Goal: Information Seeking & Learning: Learn about a topic

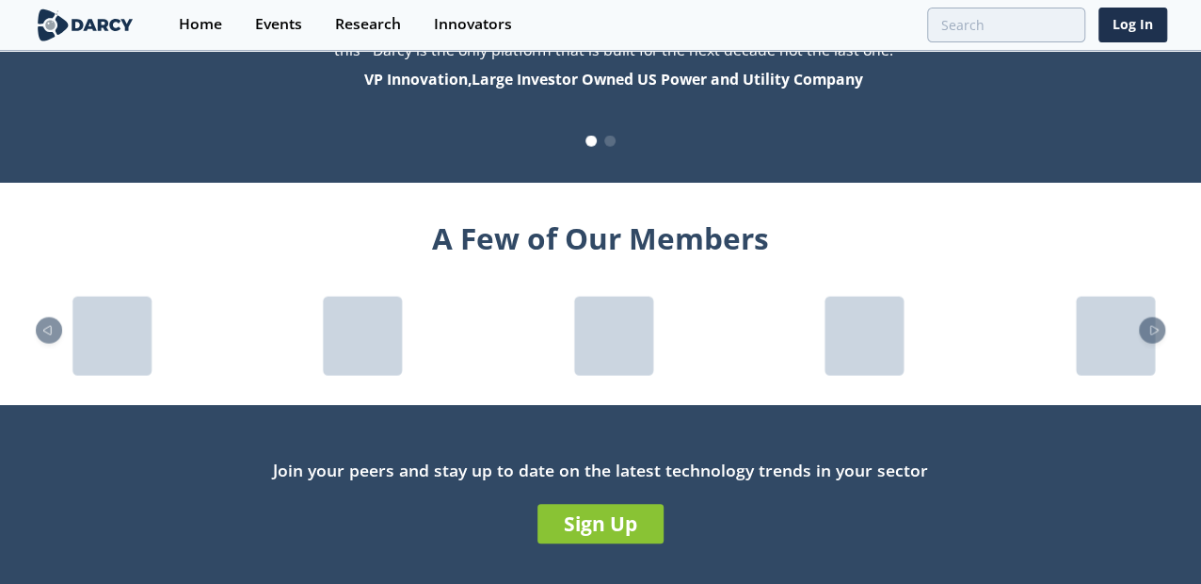
scroll to position [1695, 0]
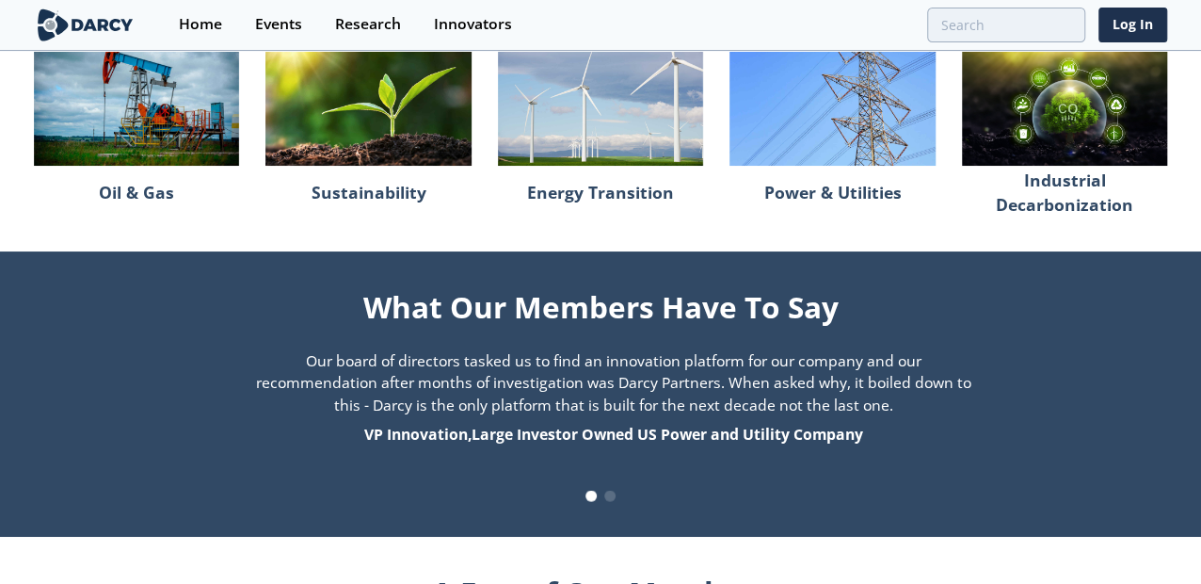
click at [137, 137] on img at bounding box center [136, 97] width 205 height 137
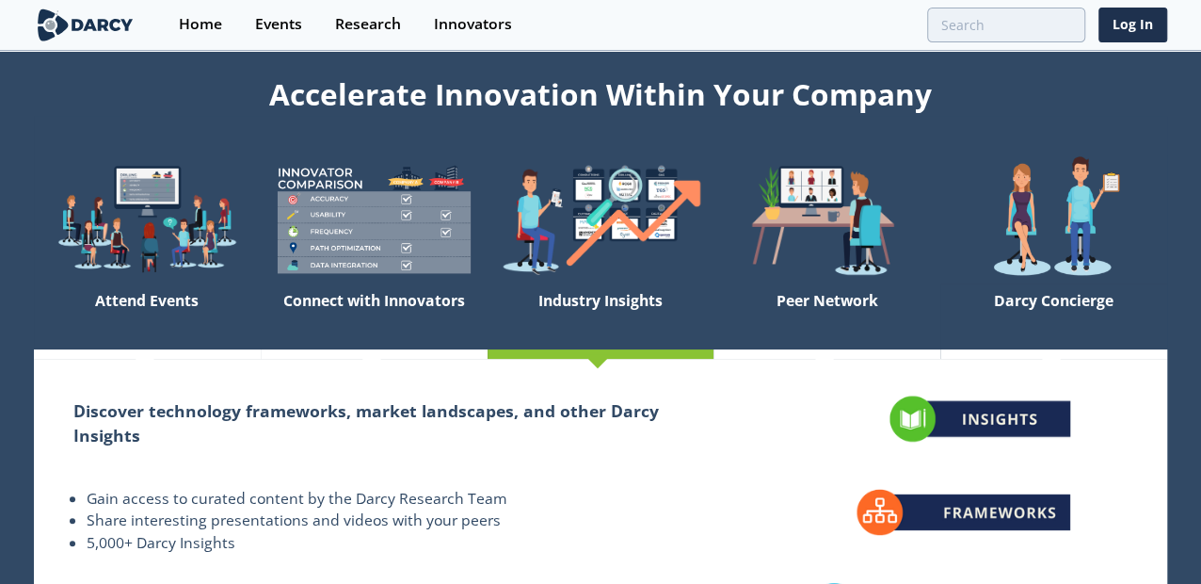
scroll to position [0, 0]
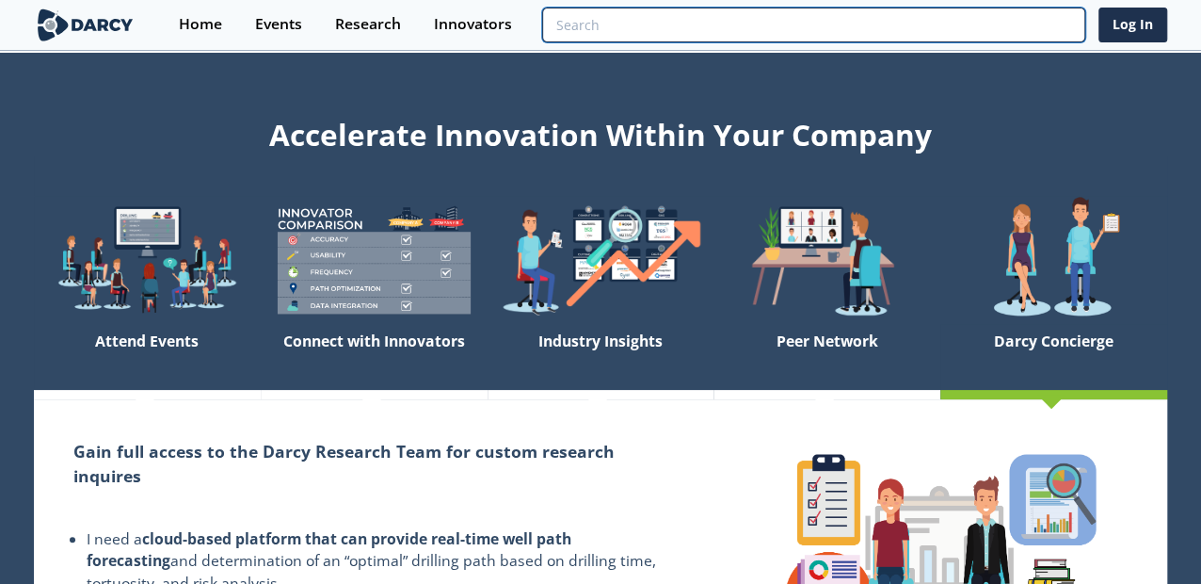
click at [1002, 29] on input "search" at bounding box center [813, 25] width 543 height 35
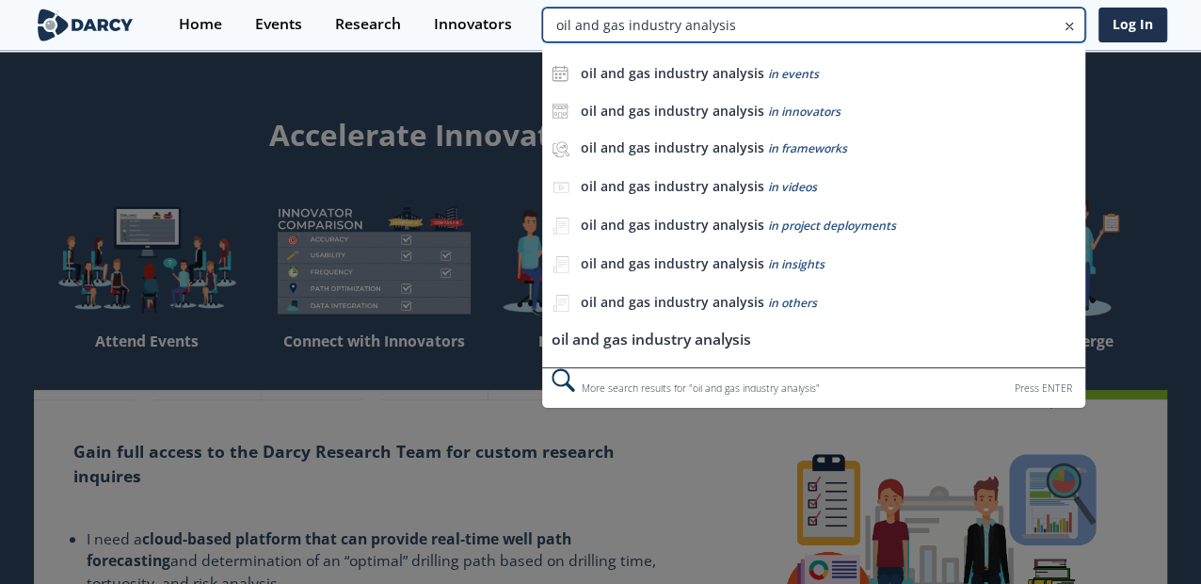
type input "oil and gas industry analysis"
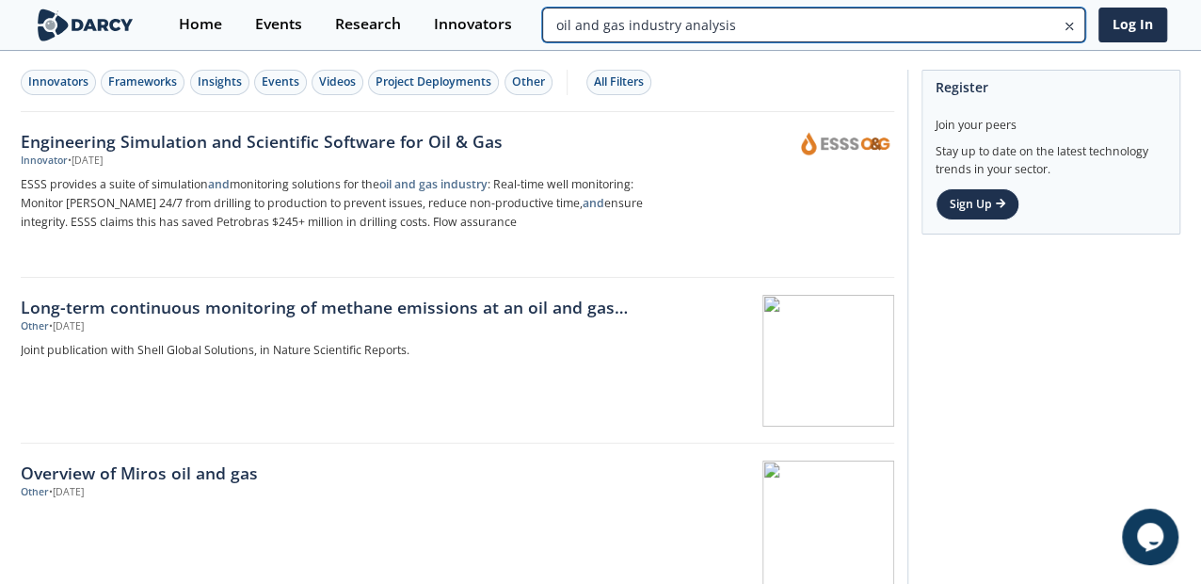
click at [1063, 28] on input "oil and gas industry analysis" at bounding box center [813, 25] width 543 height 35
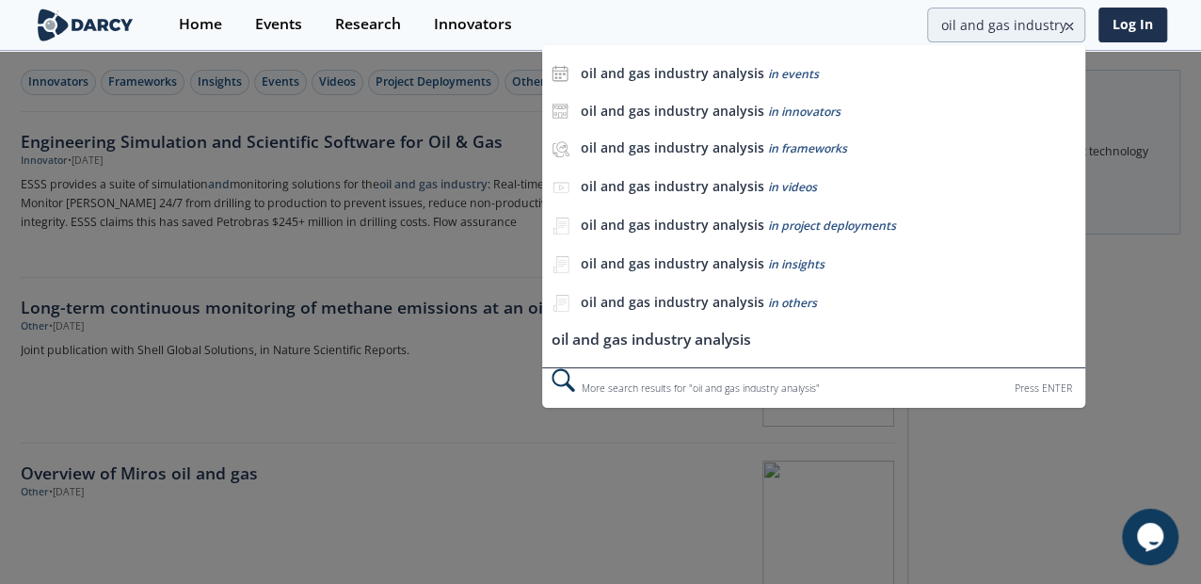
click at [1072, 28] on icon at bounding box center [1069, 27] width 7 height 7
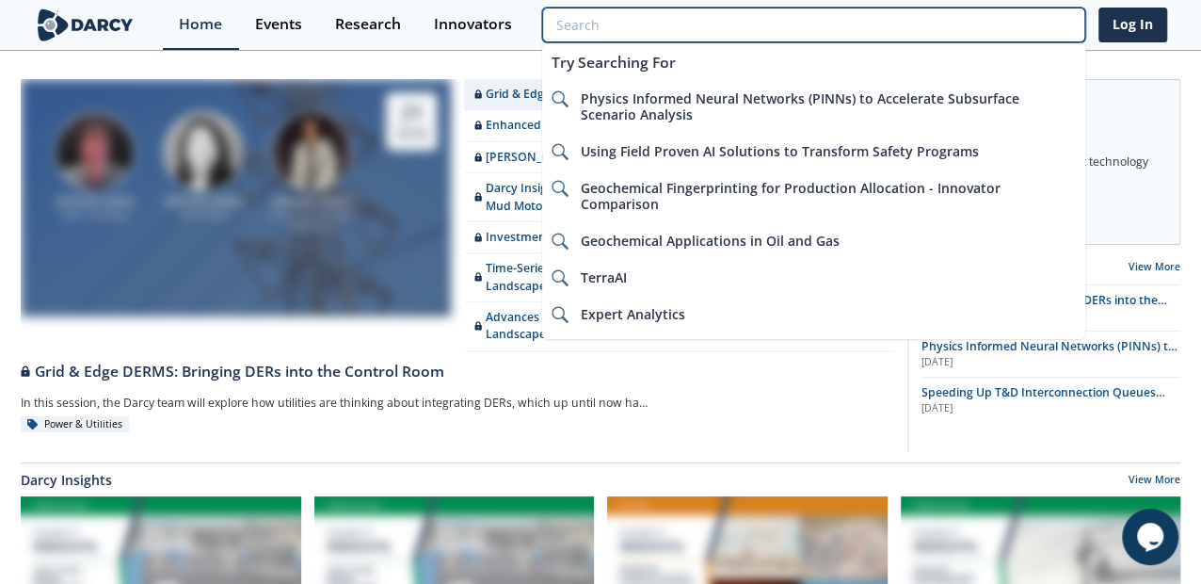
click at [984, 32] on input "search" at bounding box center [813, 25] width 543 height 35
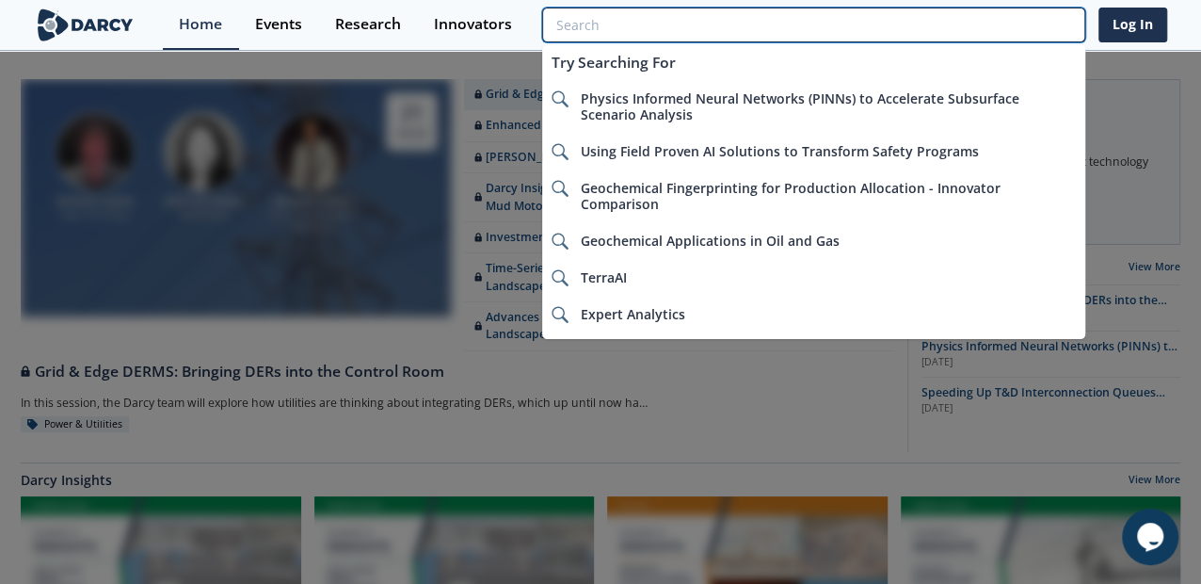
paste input "o Oil Company Financial Analysis"
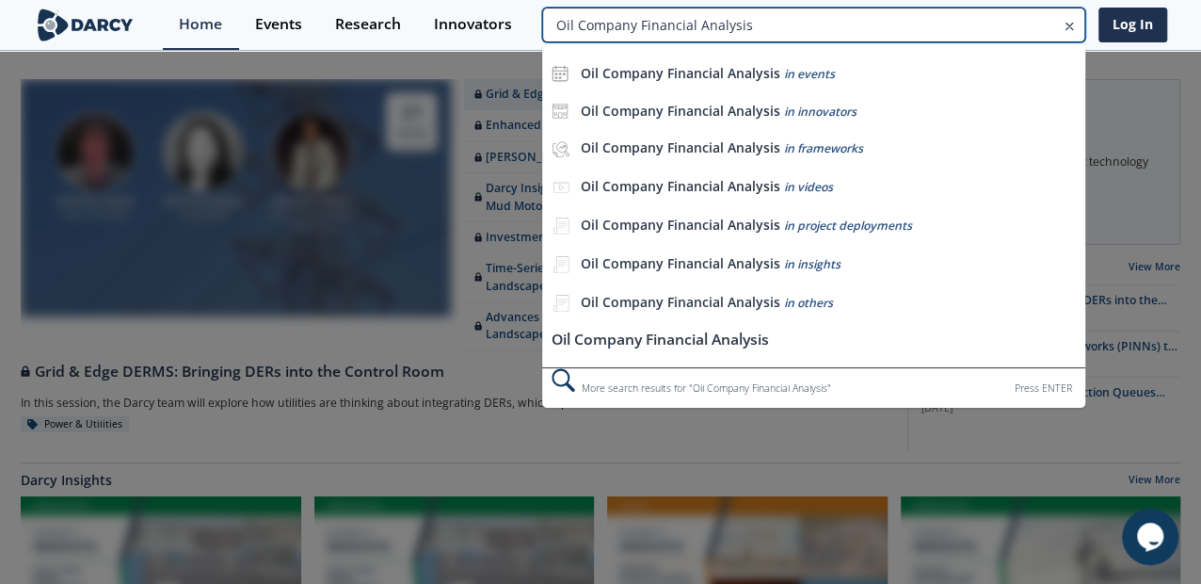
type input "Oil Company Financial Analysis"
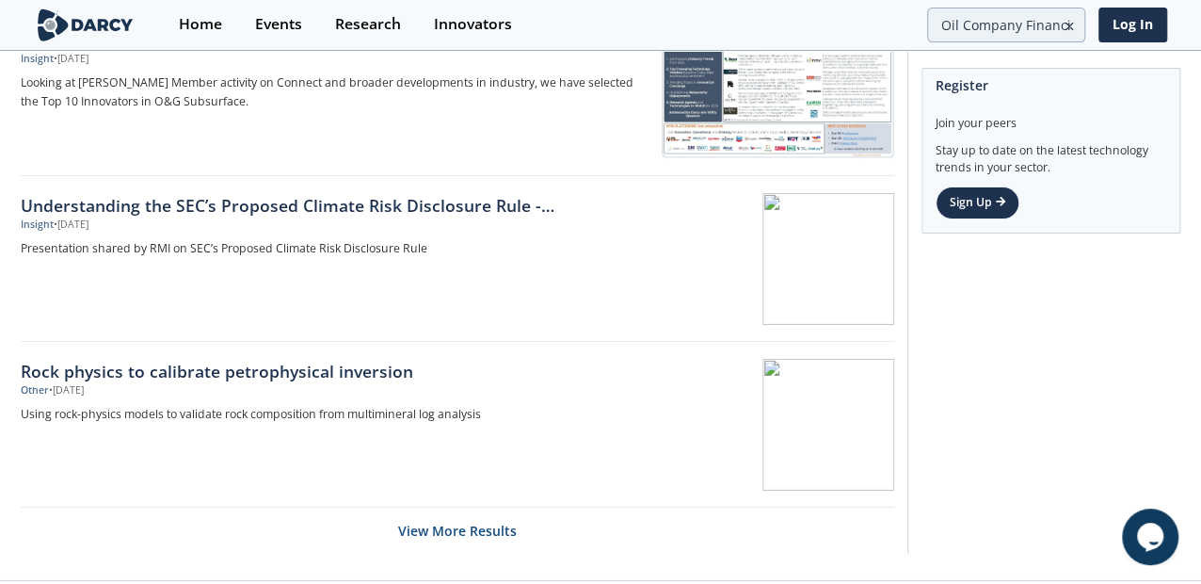
scroll to position [2952, 0]
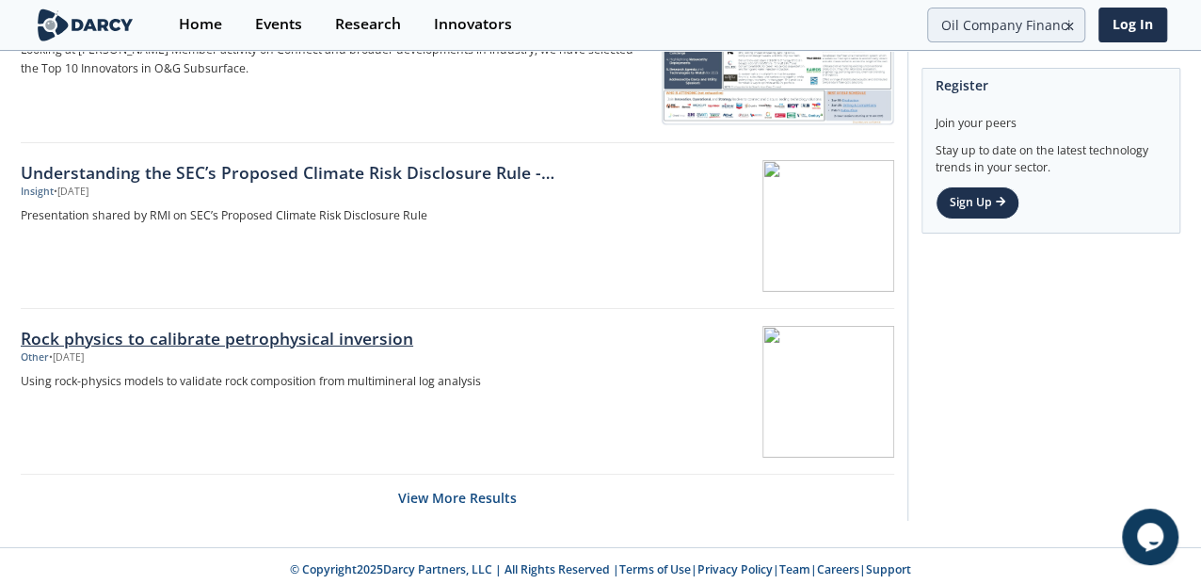
click at [204, 459] on link "Rock physics to calibrate petrophysical inversion Other • [DATE] Using rock-phy…" at bounding box center [458, 392] width 874 height 166
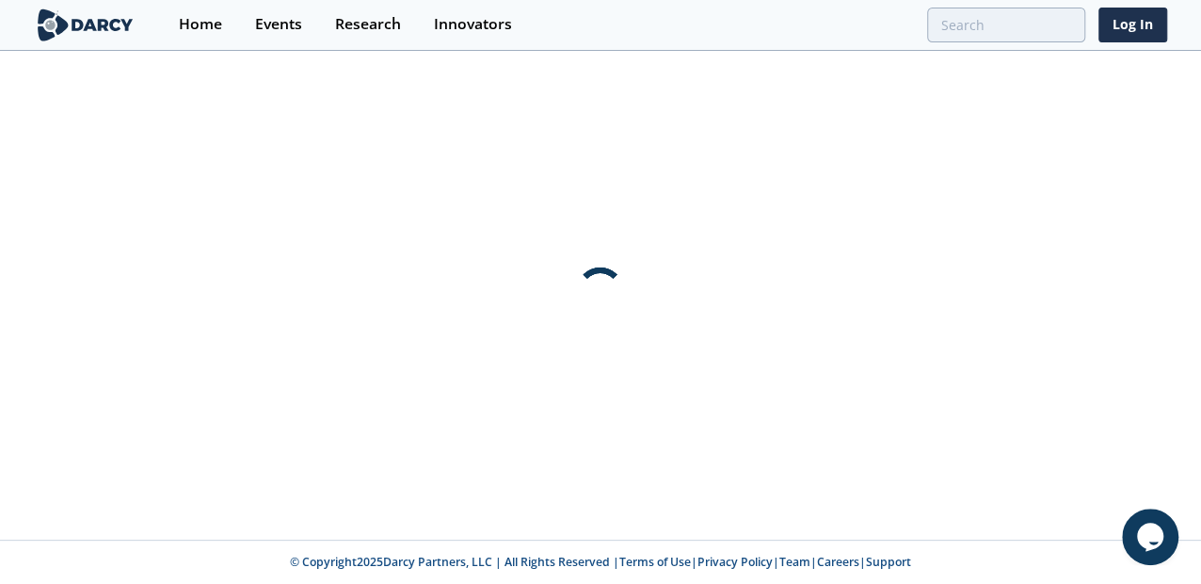
scroll to position [0, 0]
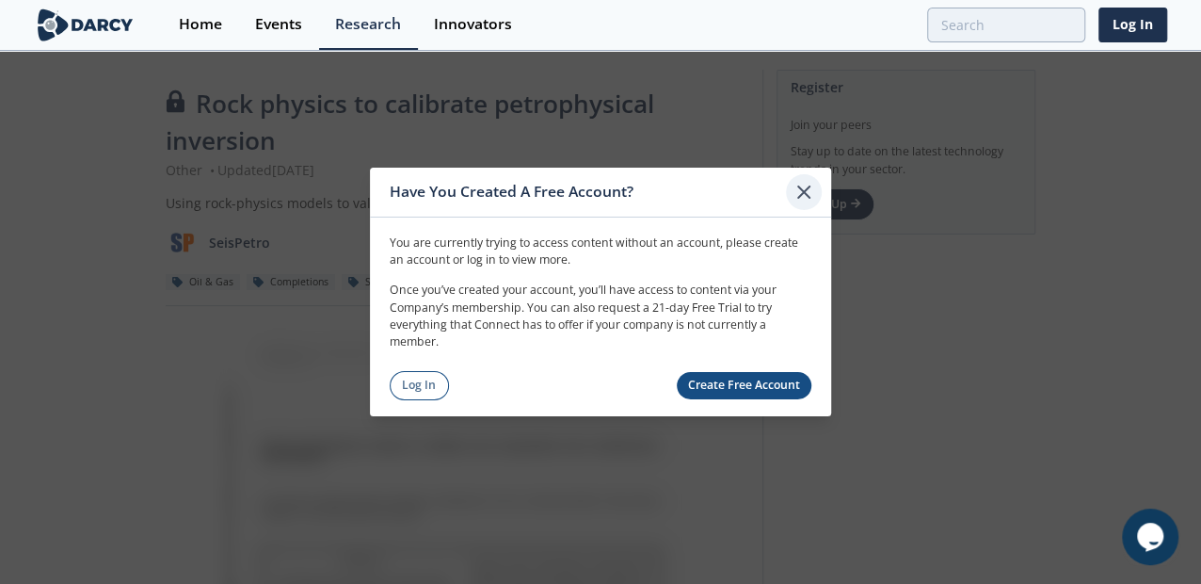
click at [802, 188] on icon at bounding box center [804, 192] width 23 height 23
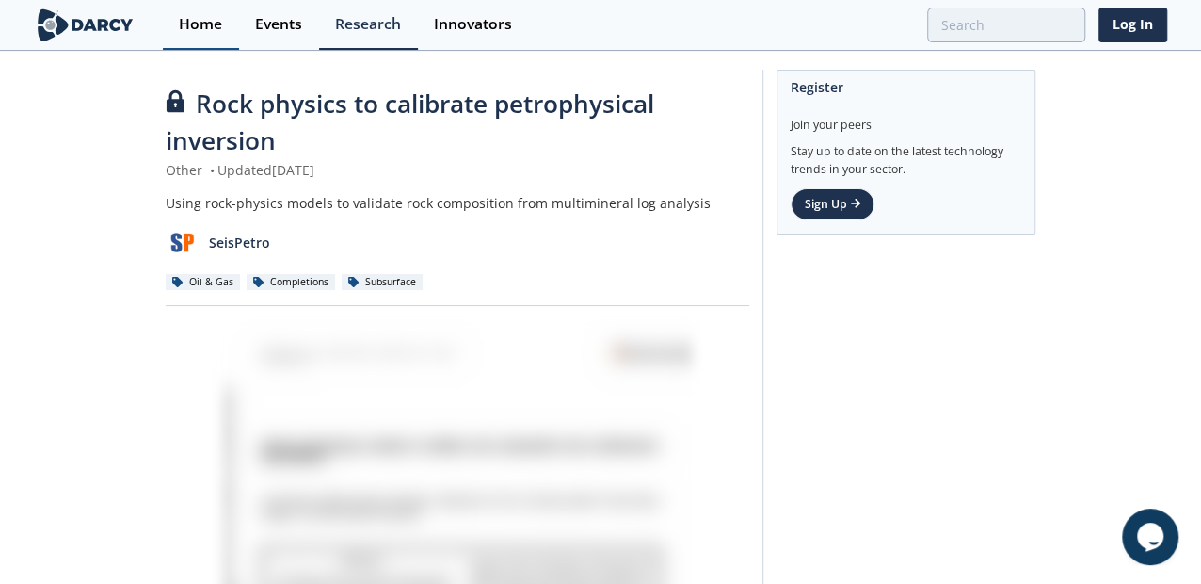
click at [188, 22] on div "Home" at bounding box center [200, 24] width 43 height 15
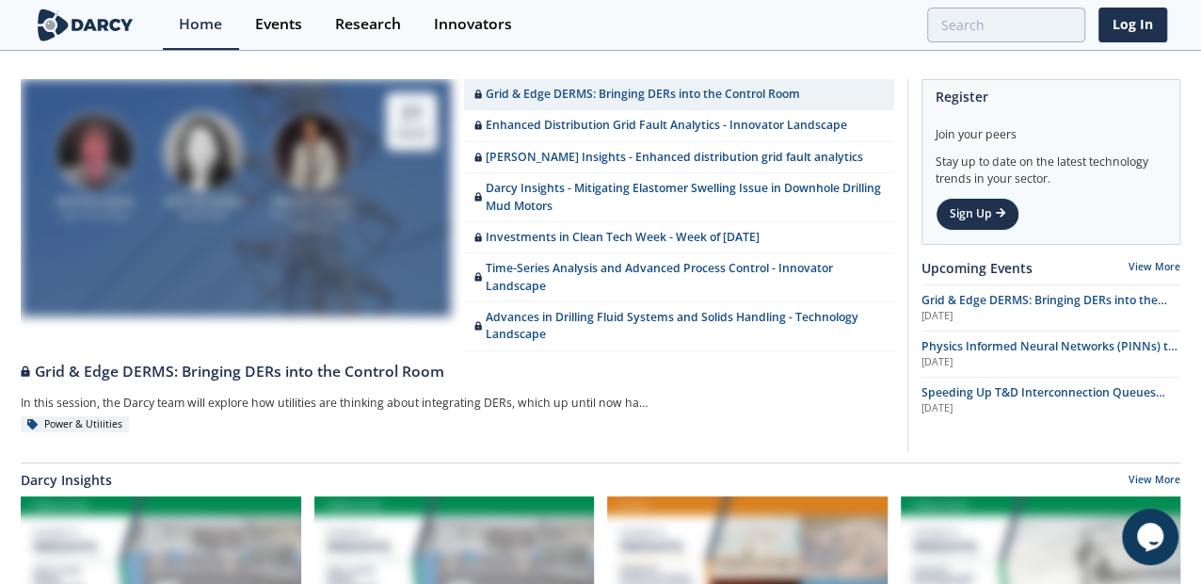
click at [0, 349] on html "Have You Created A Free Account? You are currently trying to access content wit…" at bounding box center [600, 292] width 1201 height 584
